Goal: Find specific page/section: Find specific page/section

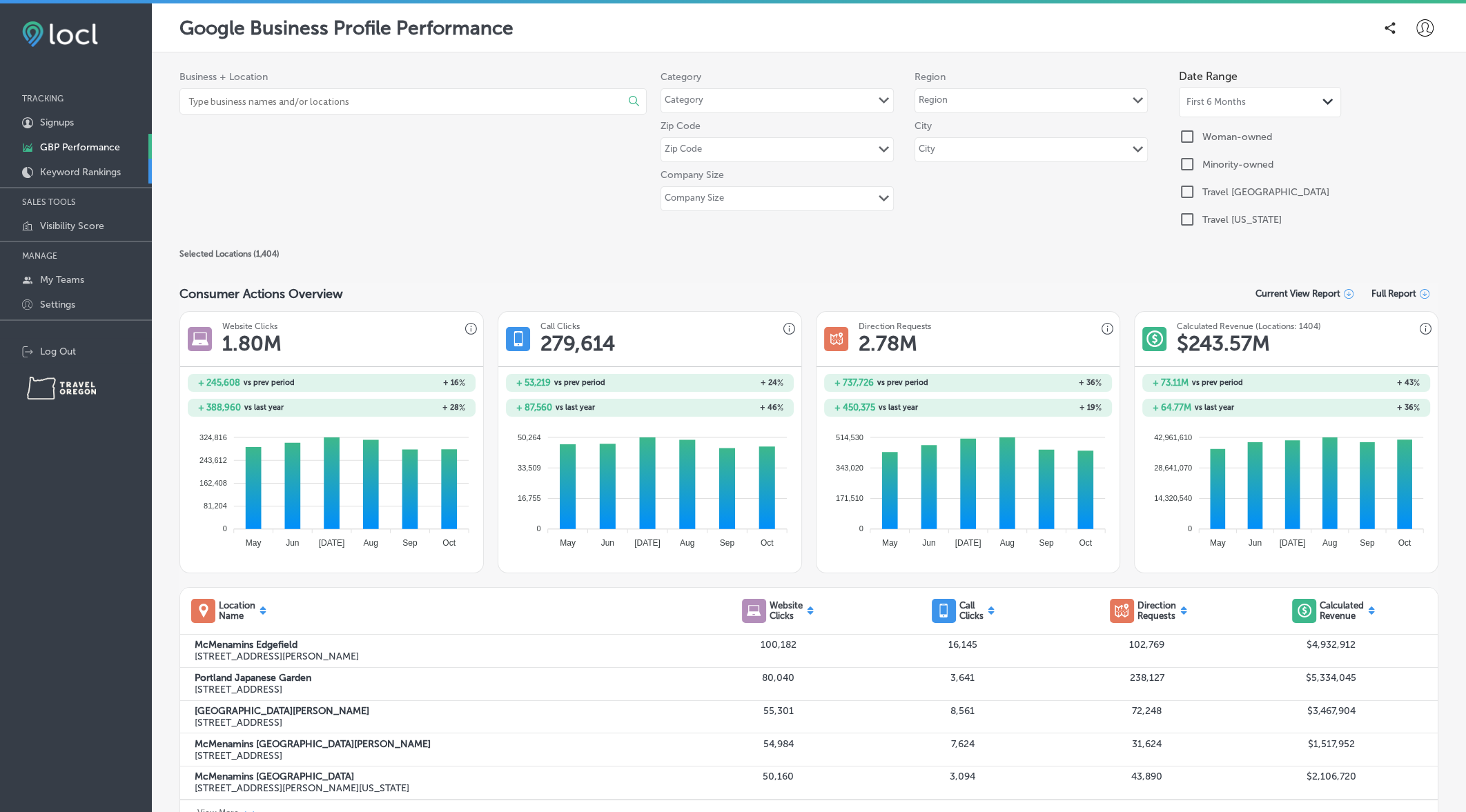
scroll to position [185, 0]
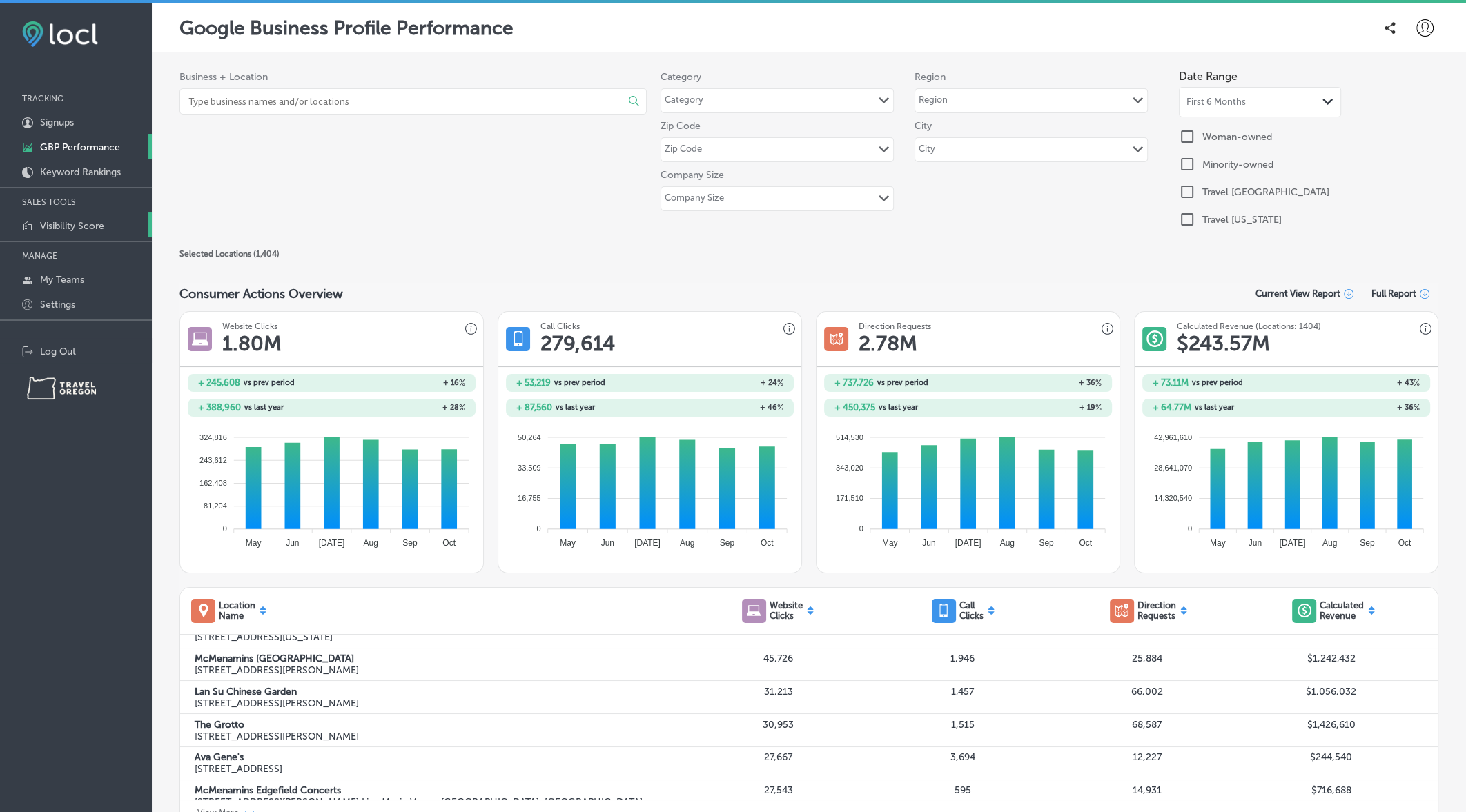
click at [79, 230] on p "Visibility Score" at bounding box center [71, 226] width 64 height 12
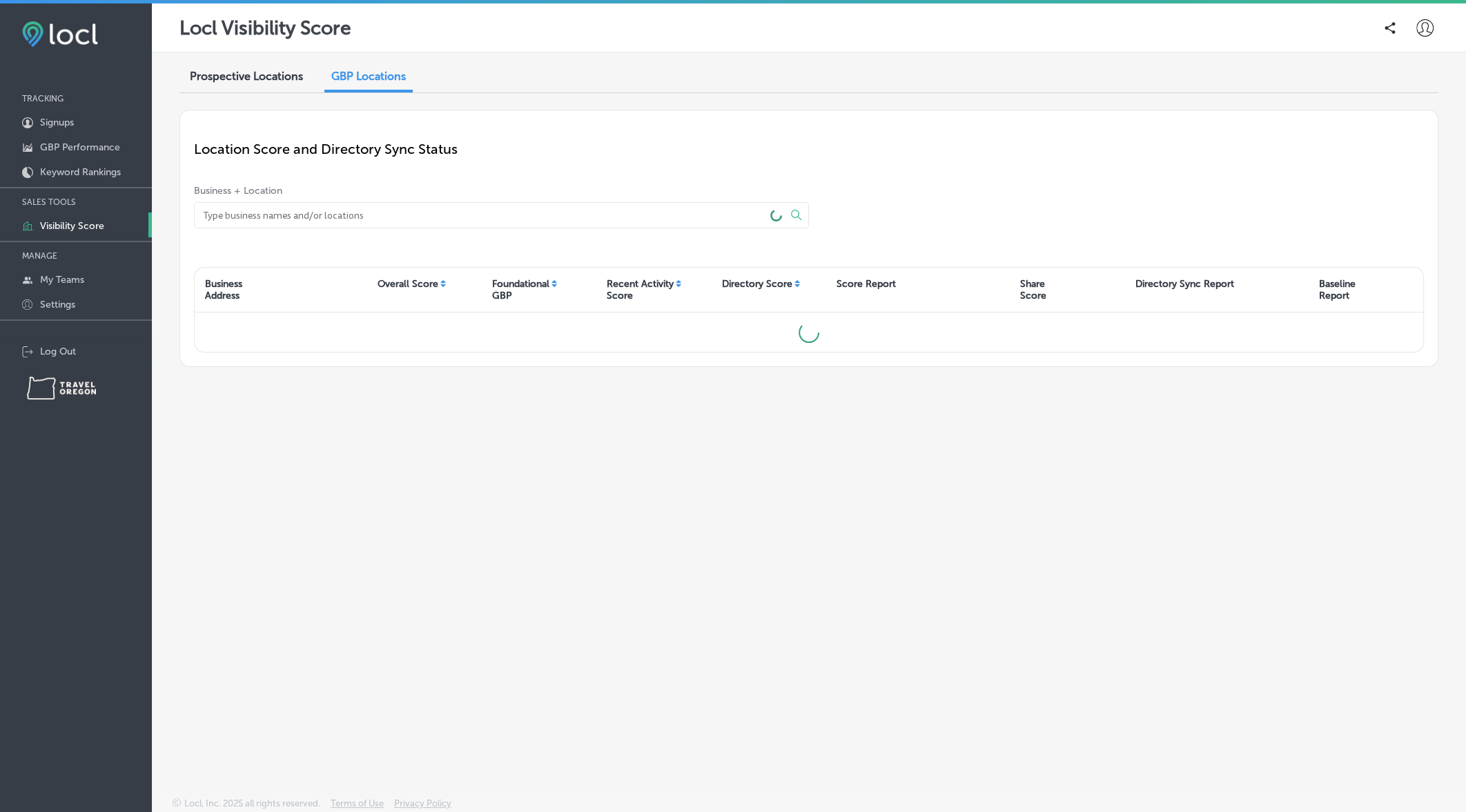
click at [243, 79] on span "Prospective Locations" at bounding box center [246, 76] width 113 height 13
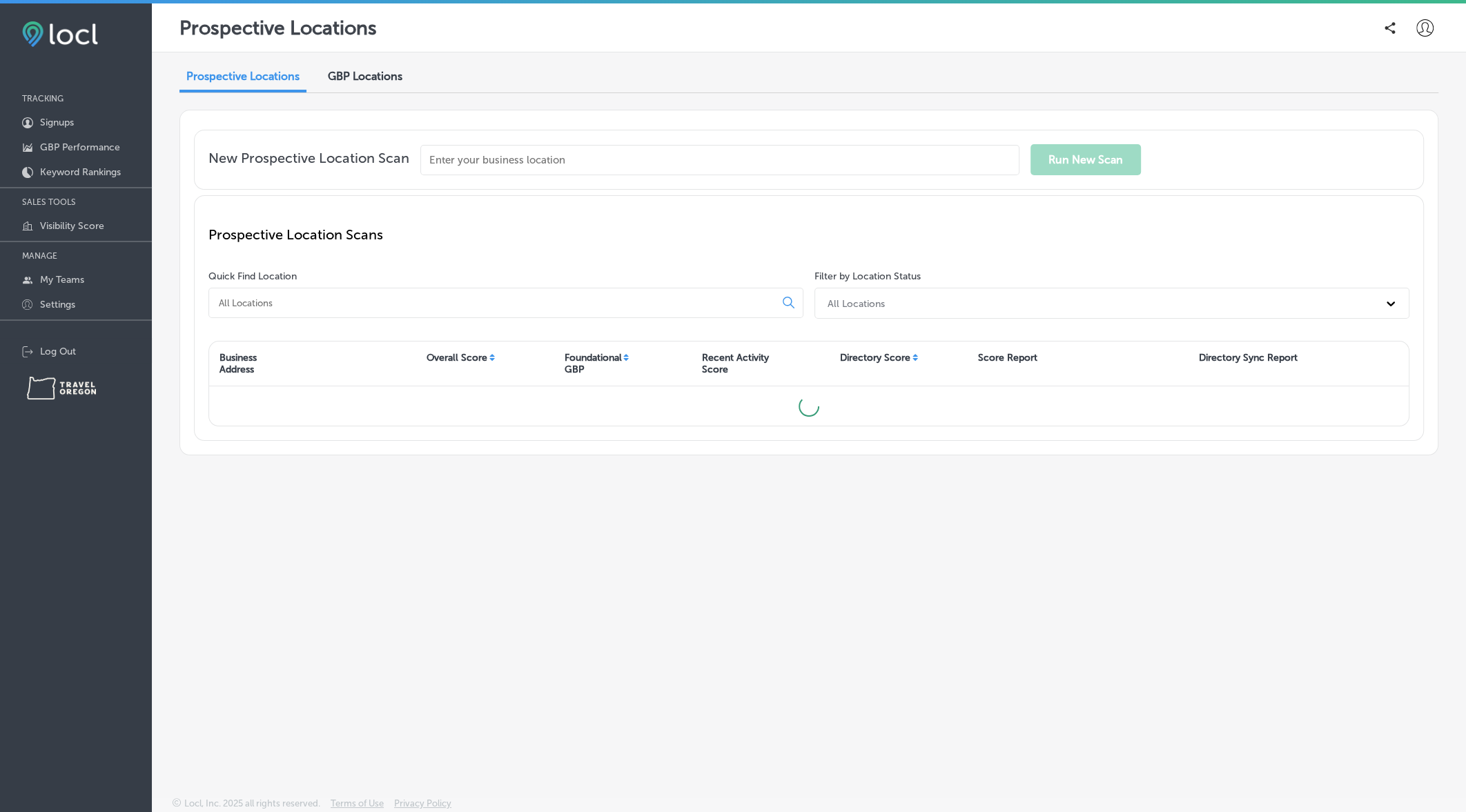
click at [380, 79] on span "GBP Locations" at bounding box center [365, 76] width 74 height 13
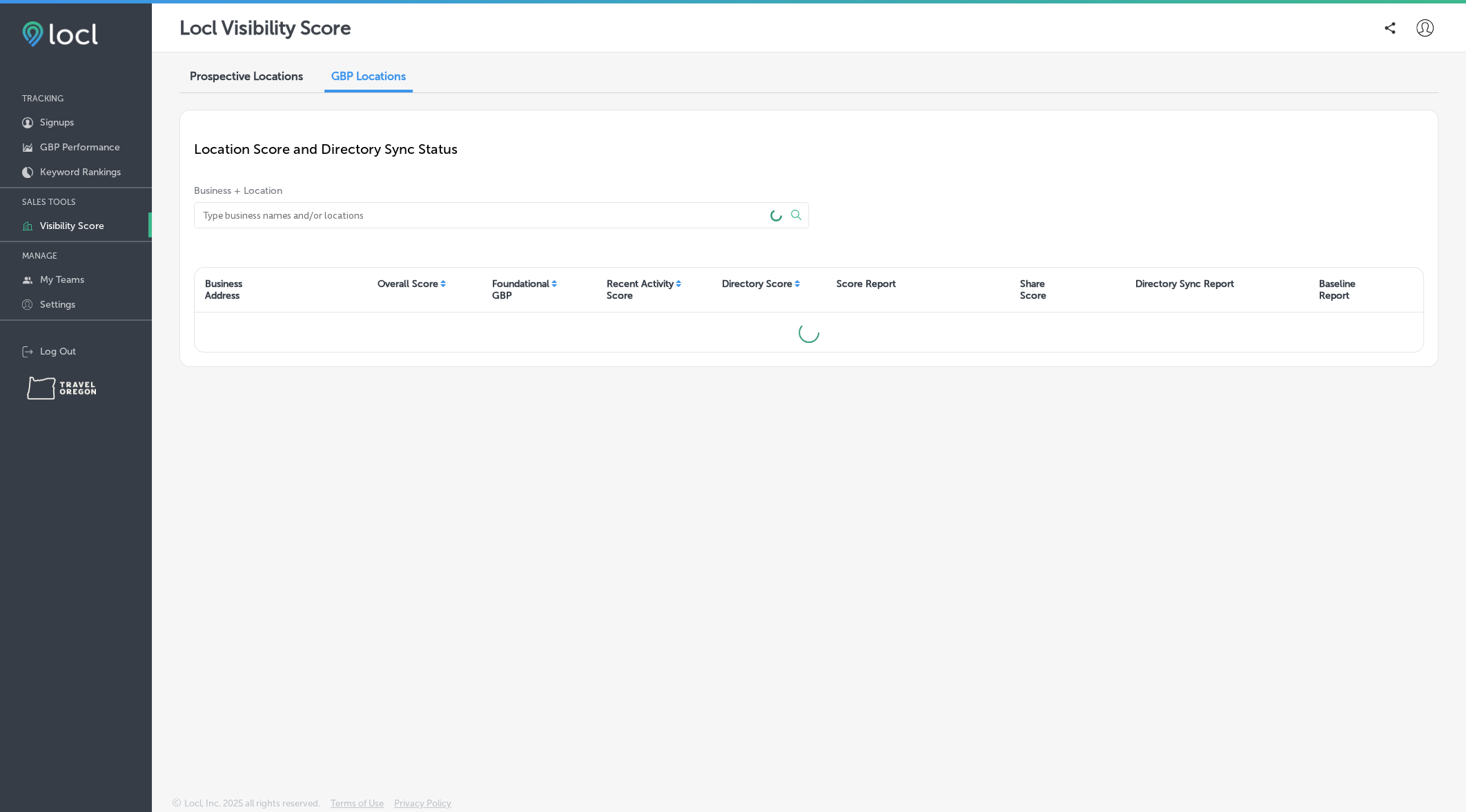
click at [241, 81] on span "Prospective Locations" at bounding box center [246, 76] width 113 height 13
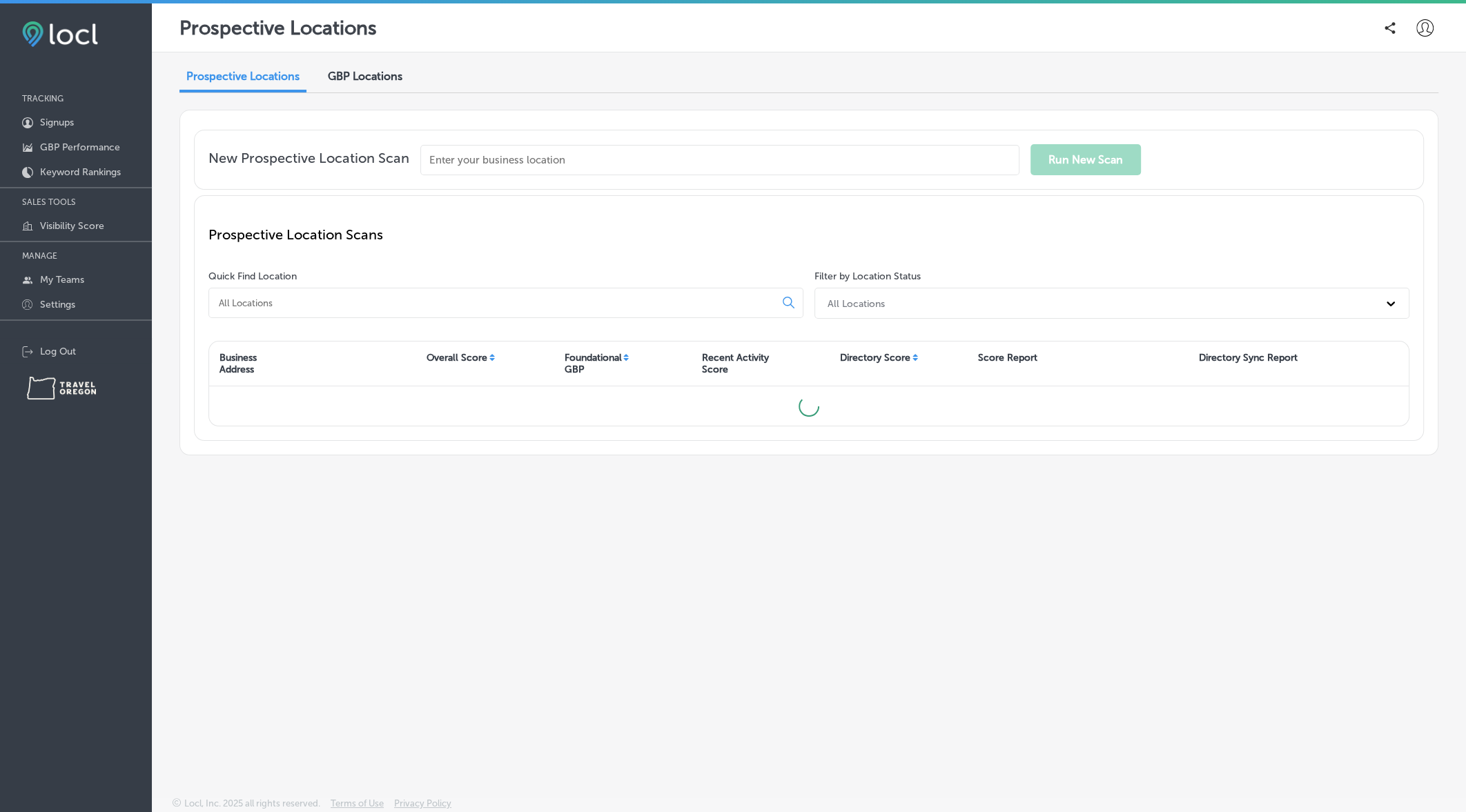
click at [333, 297] on input at bounding box center [494, 303] width 554 height 12
click at [84, 152] on p "GBP Performance" at bounding box center [80, 147] width 80 height 12
